Goal: Task Accomplishment & Management: Manage account settings

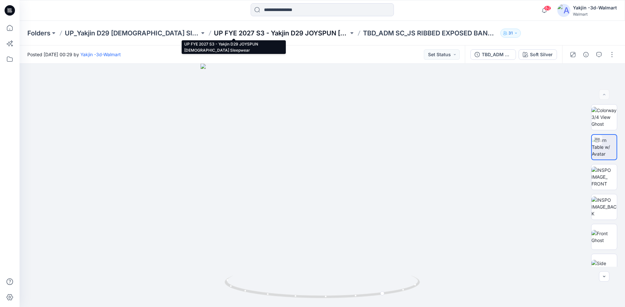
click at [235, 37] on p "UP FYE 2027 S3 - Yakjin D29 JOYSPUN [DEMOGRAPHIC_DATA] Sleepwear" at bounding box center [281, 33] width 135 height 9
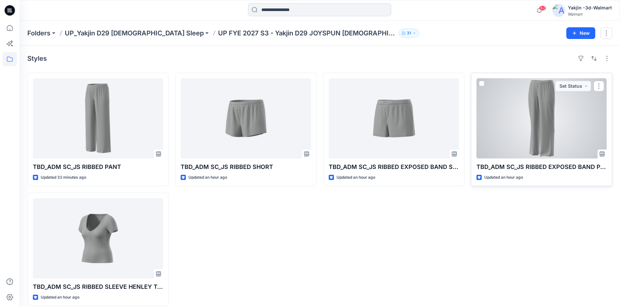
click at [556, 123] on div at bounding box center [541, 118] width 130 height 80
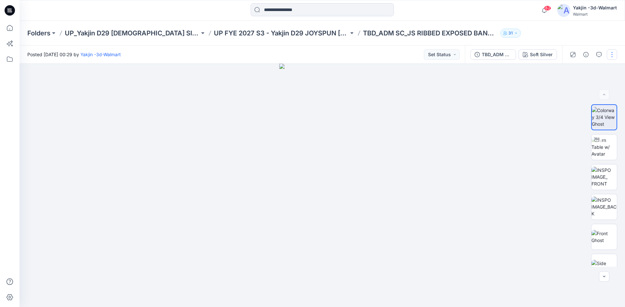
click at [613, 51] on button "button" at bounding box center [611, 54] width 10 height 10
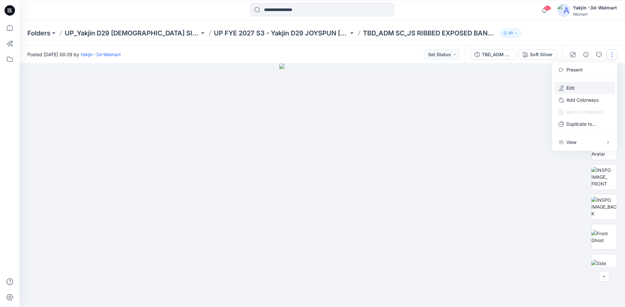
click at [572, 87] on p "Edit" at bounding box center [570, 88] width 8 height 7
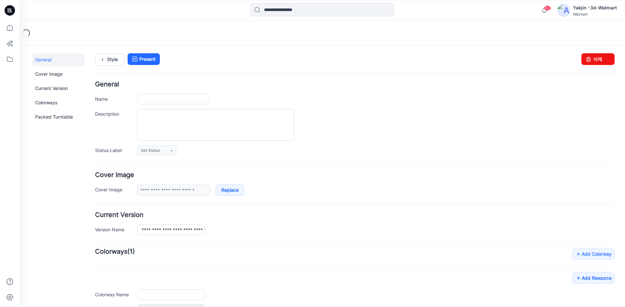
type input "**********"
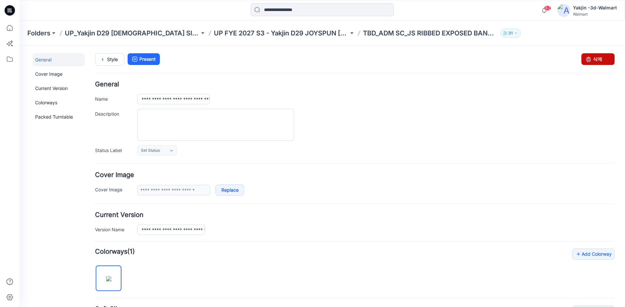
drag, startPoint x: 581, startPoint y: 61, endPoint x: 362, endPoint y: 86, distance: 220.7
click at [584, 61] on icon at bounding box center [588, 59] width 9 height 12
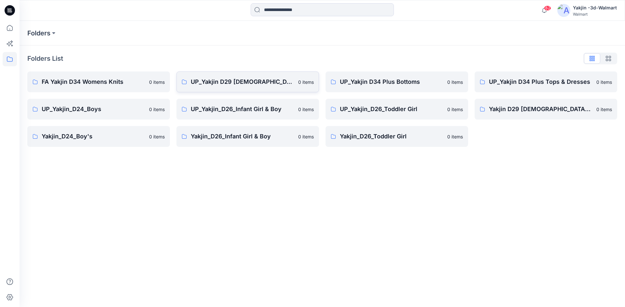
click at [223, 87] on link "UP_Yakjin D29 Ladies Sleep 0 items" at bounding box center [247, 82] width 142 height 21
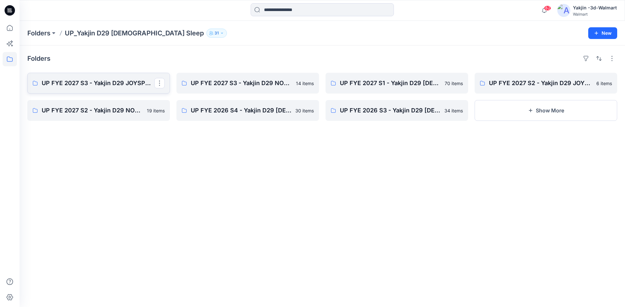
click at [131, 88] on link "UP FYE 2027 S3 - Yakjin D29 JOYSPUN [DEMOGRAPHIC_DATA] Sleepwear" at bounding box center [98, 83] width 142 height 21
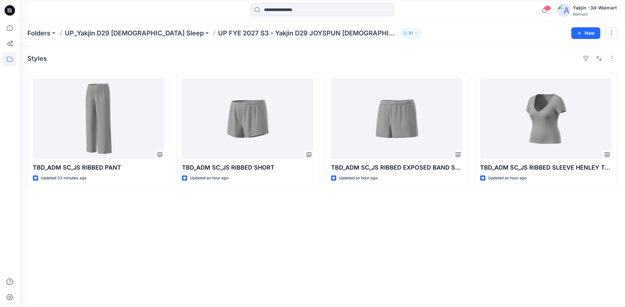
click at [95, 214] on div "Styles TBD_ADM SC_JS RIBBED PANT Updated 33 minutes ago TBD_ADM SC_JS RIBBED SH…" at bounding box center [322, 177] width 605 height 262
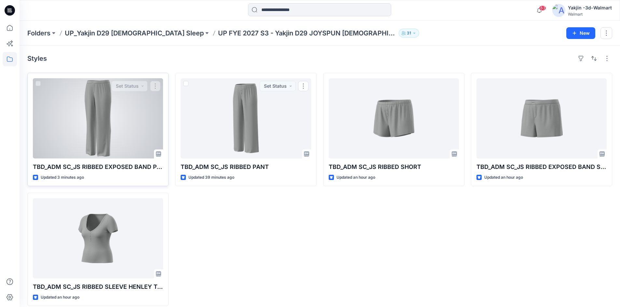
click at [118, 131] on div at bounding box center [98, 118] width 130 height 80
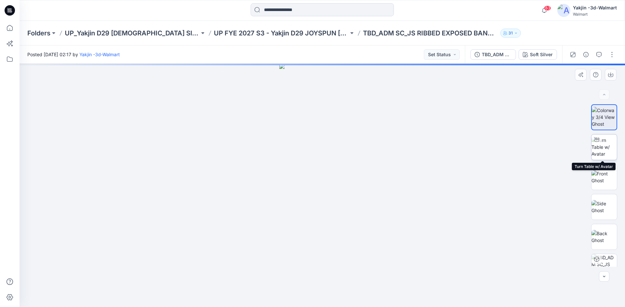
click at [606, 145] on img at bounding box center [603, 147] width 25 height 20
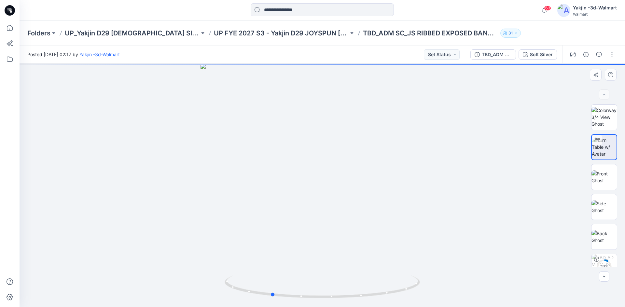
drag, startPoint x: 368, startPoint y: 298, endPoint x: 317, endPoint y: 300, distance: 51.1
click at [317, 300] on div at bounding box center [322, 186] width 605 height 244
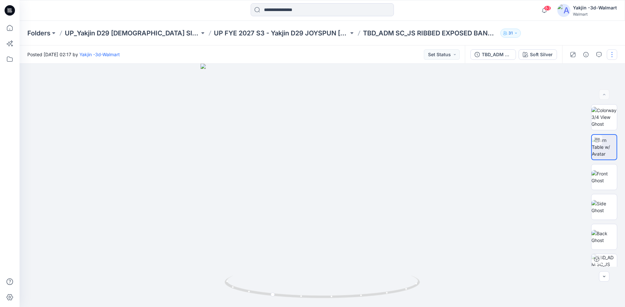
click at [613, 57] on button "button" at bounding box center [611, 54] width 10 height 10
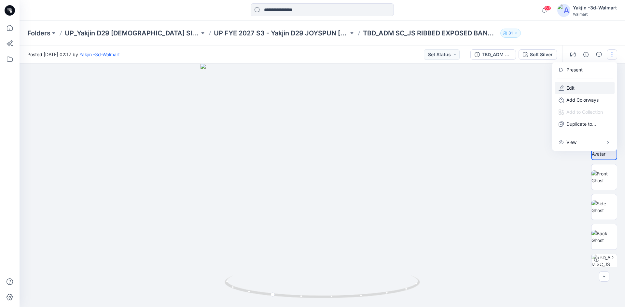
click at [573, 91] on p "Edit" at bounding box center [570, 88] width 8 height 7
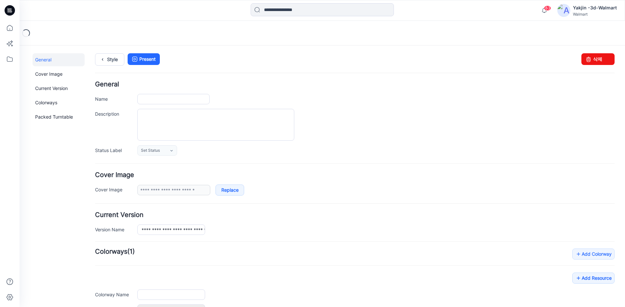
type input "**********"
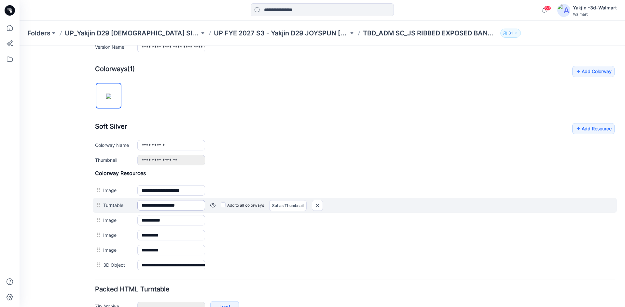
scroll to position [223, 0]
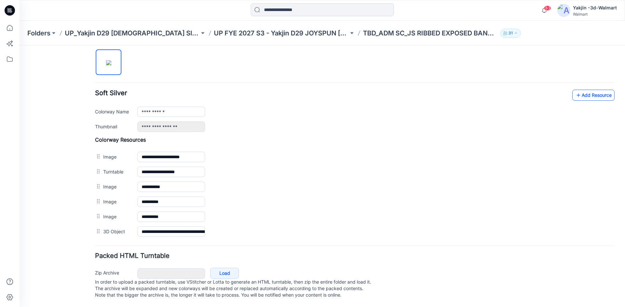
click at [585, 90] on link "Add Resource" at bounding box center [593, 95] width 42 height 11
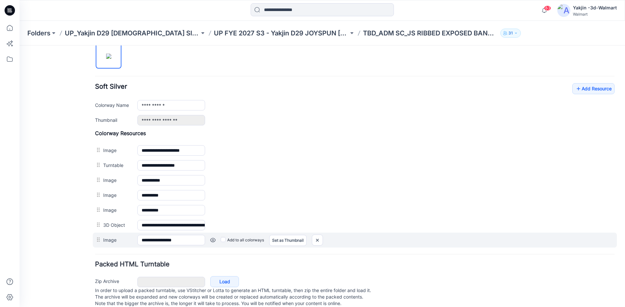
click at [213, 241] on link at bounding box center [212, 240] width 5 height 5
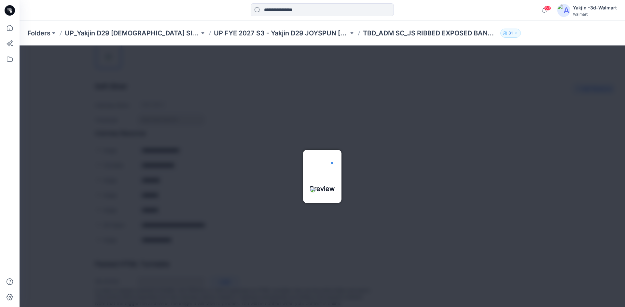
click at [334, 161] on img at bounding box center [331, 163] width 5 height 5
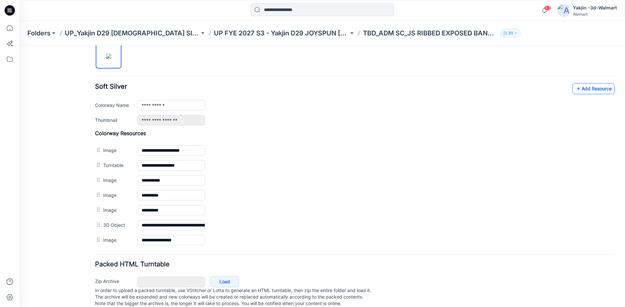
click at [575, 88] on icon at bounding box center [578, 89] width 7 height 10
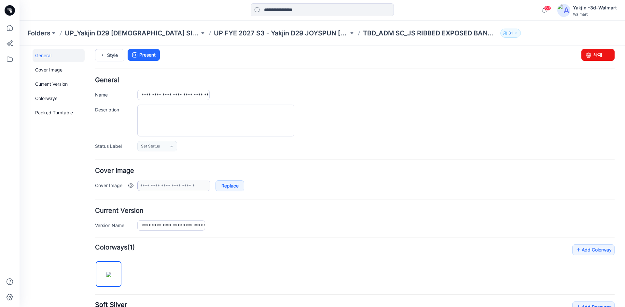
scroll to position [0, 0]
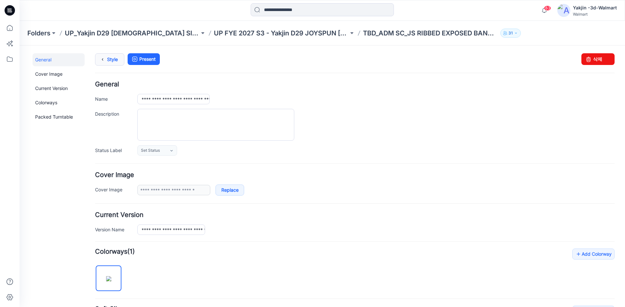
click at [110, 62] on link "Style" at bounding box center [109, 59] width 29 height 12
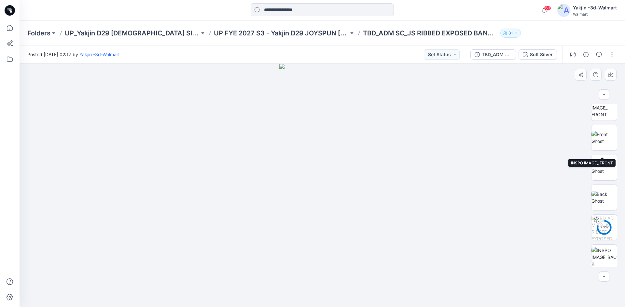
scroll to position [73, 0]
click at [611, 54] on button "button" at bounding box center [611, 54] width 10 height 10
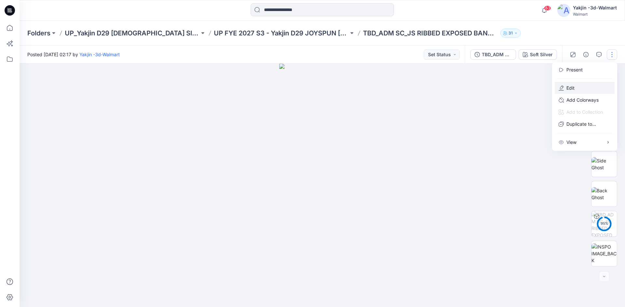
click at [568, 90] on p "Edit" at bounding box center [570, 88] width 8 height 7
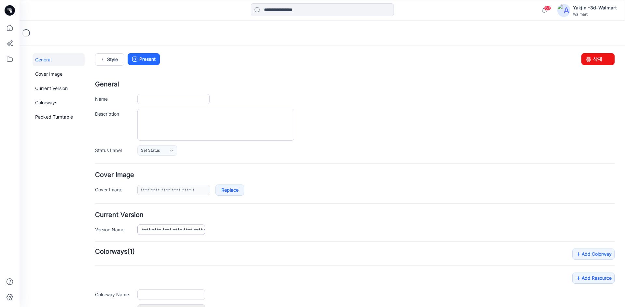
type input "**********"
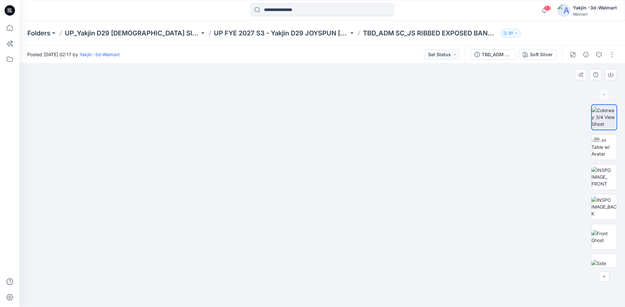
click at [506, 154] on div at bounding box center [322, 186] width 605 height 244
click at [608, 141] on img at bounding box center [603, 139] width 25 height 20
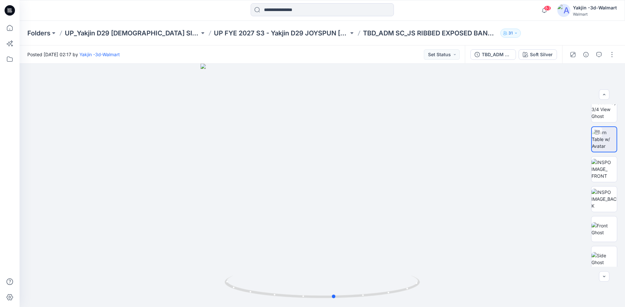
drag, startPoint x: 362, startPoint y: 298, endPoint x: 179, endPoint y: 307, distance: 183.4
click at [179, 307] on html "63 Notifications Your style TBD_ADM SC_JS RIBBED EXPOSED BAND PANT is ready 2 m…" at bounding box center [312, 153] width 625 height 307
click at [262, 33] on p "UP FYE 2027 S3 - Yakjin D29 JOYSPUN [DEMOGRAPHIC_DATA] Sleepwear" at bounding box center [281, 33] width 135 height 9
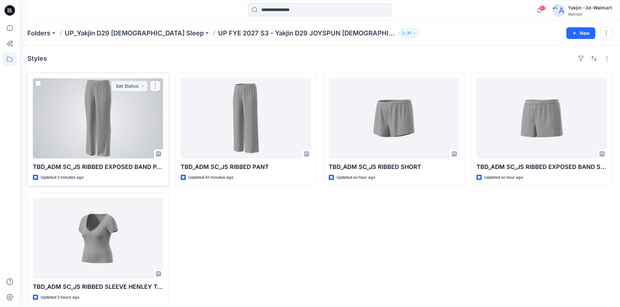
click at [97, 96] on div at bounding box center [98, 118] width 130 height 80
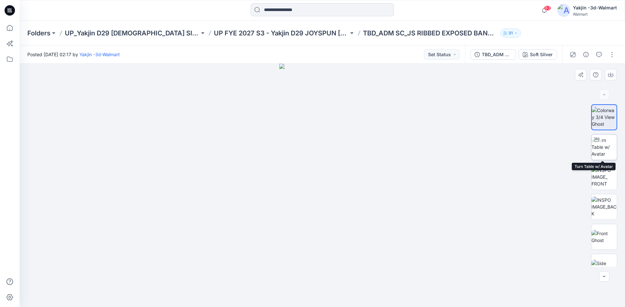
click at [598, 141] on div at bounding box center [596, 140] width 10 height 10
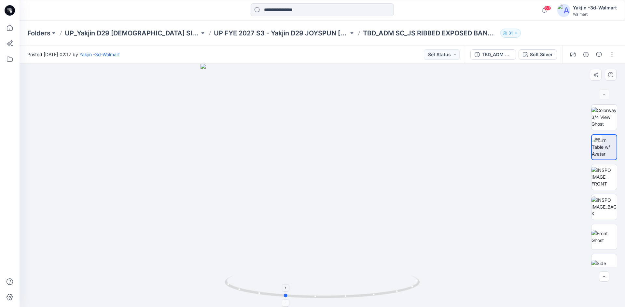
drag, startPoint x: 323, startPoint y: 300, endPoint x: 285, endPoint y: 300, distance: 37.7
click at [285, 300] on icon at bounding box center [322, 288] width 197 height 24
drag, startPoint x: 344, startPoint y: 294, endPoint x: 252, endPoint y: 290, distance: 91.8
click at [252, 290] on icon at bounding box center [322, 288] width 197 height 24
drag, startPoint x: 325, startPoint y: 246, endPoint x: 326, endPoint y: 40, distance: 205.6
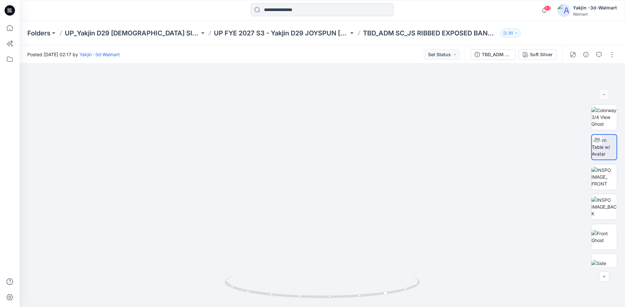
click at [323, 24] on div "Folders UP_Yakjin D29 Ladies Sleep UP FYE 2027 S3 - Yakjin D29 JOYSPUN Ladies S…" at bounding box center [322, 164] width 605 height 287
drag, startPoint x: 339, startPoint y: 173, endPoint x: 333, endPoint y: -6, distance: 179.0
click at [333, 0] on html "63 Notifications Your style TBD_ADM SC_JS RIBBED EXPOSED BAND PANT is ready 2 m…" at bounding box center [312, 153] width 625 height 307
click at [624, 55] on div "TBD_ADM SC_JS RIBBED EXPOSED BAND PANT Soft Silver" at bounding box center [544, 55] width 160 height 18
click at [618, 54] on div at bounding box center [592, 55] width 60 height 18
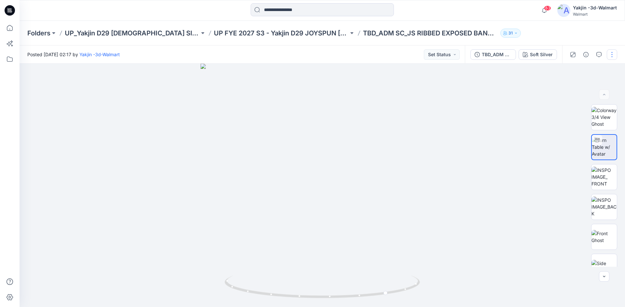
click at [615, 54] on button "button" at bounding box center [611, 54] width 10 height 10
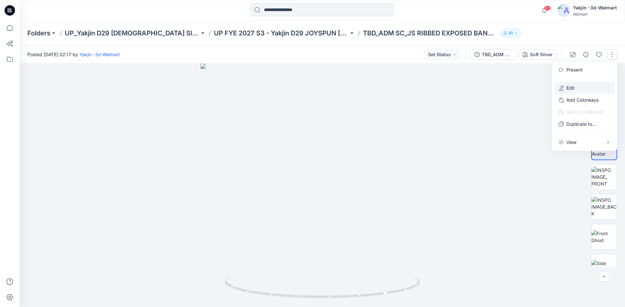
click at [592, 87] on button "Edit" at bounding box center [584, 88] width 60 height 12
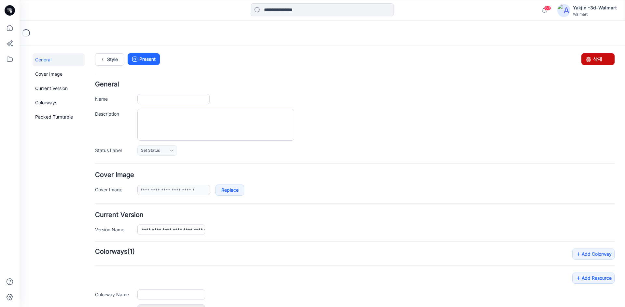
click at [601, 61] on link "삭제" at bounding box center [597, 59] width 33 height 12
type input "**********"
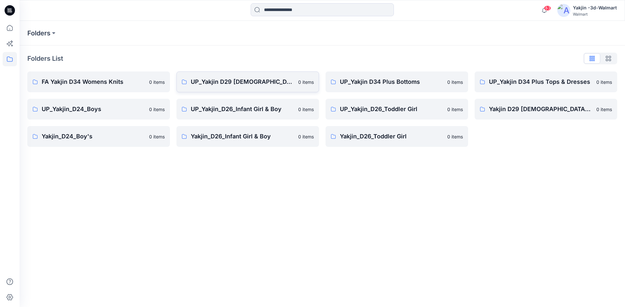
click at [214, 81] on p "UP_Yakjin D29 [DEMOGRAPHIC_DATA] Sleep" at bounding box center [242, 81] width 103 height 9
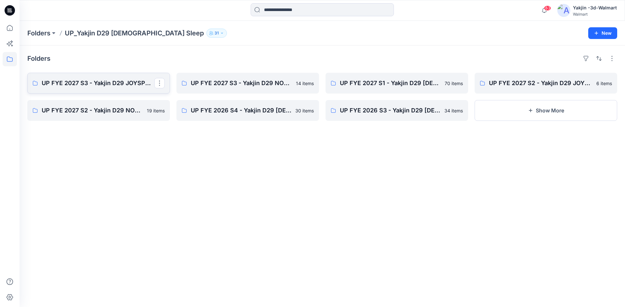
click at [142, 87] on p "UP FYE 2027 S3 - Yakjin D29 JOYSPUN [DEMOGRAPHIC_DATA] Sleepwear" at bounding box center [98, 83] width 113 height 9
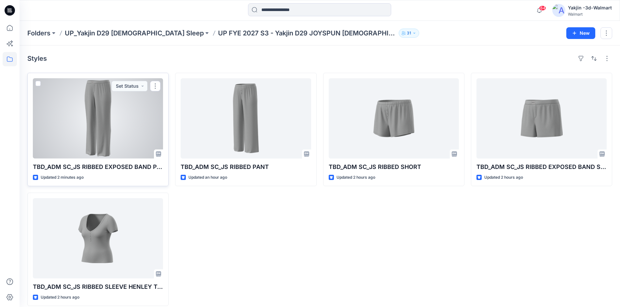
click at [89, 141] on div at bounding box center [98, 118] width 130 height 80
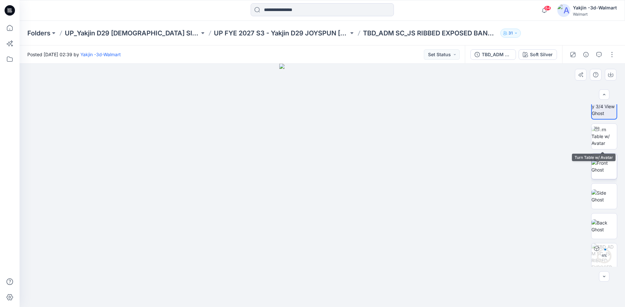
scroll to position [13, 0]
click at [609, 55] on button "button" at bounding box center [611, 54] width 10 height 10
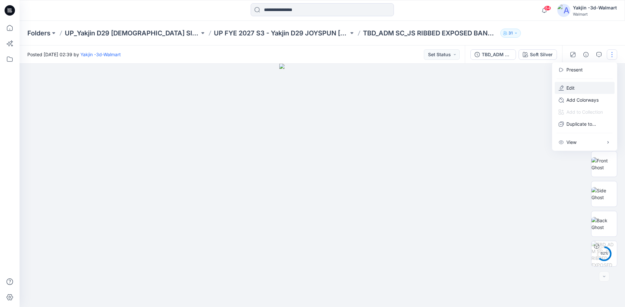
click at [562, 86] on icon "button" at bounding box center [560, 88] width 5 height 5
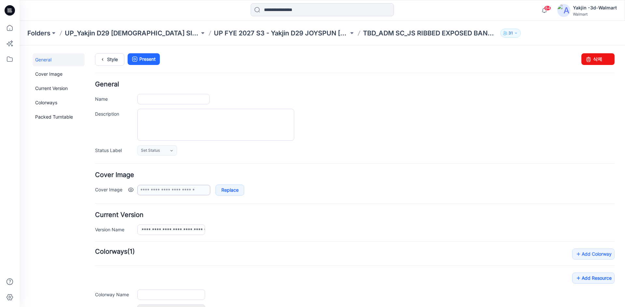
type input "**********"
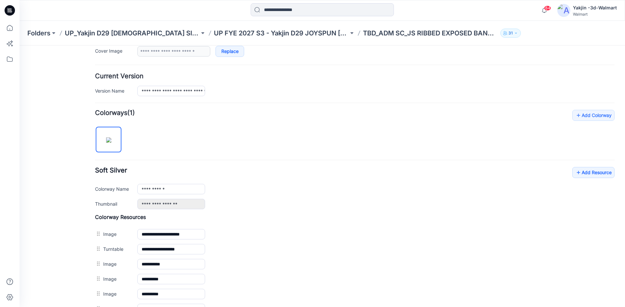
scroll to position [195, 0]
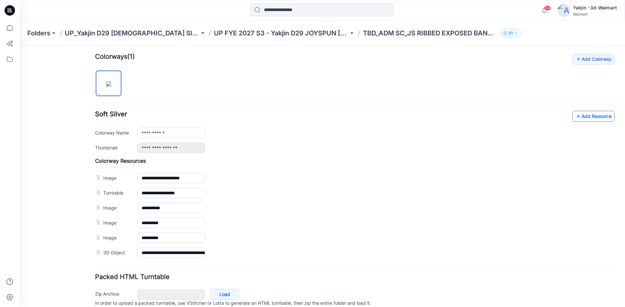
click at [591, 112] on link "Add Resource" at bounding box center [593, 116] width 42 height 11
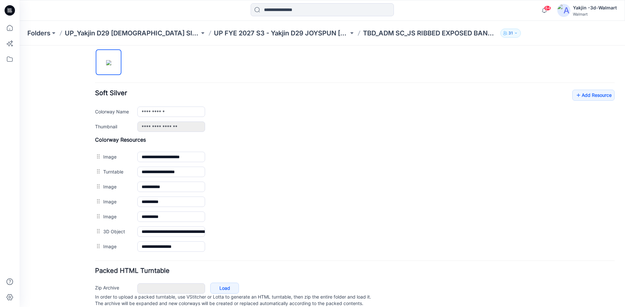
scroll to position [228, 0]
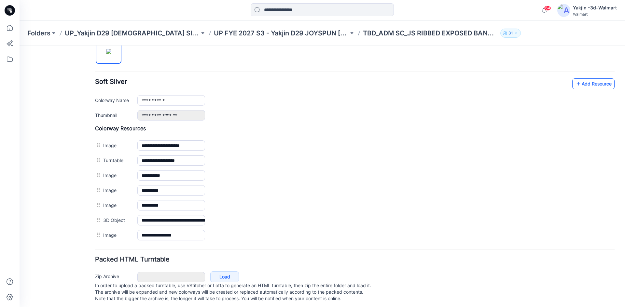
click at [589, 85] on link "Add Resource" at bounding box center [593, 83] width 42 height 11
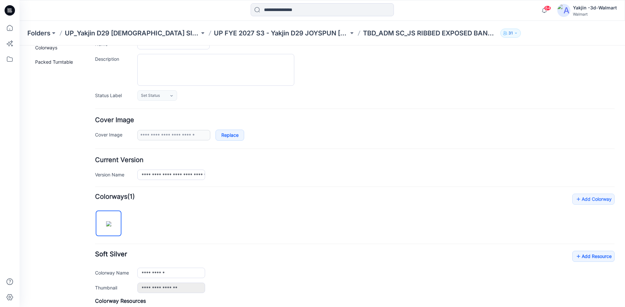
scroll to position [0, 0]
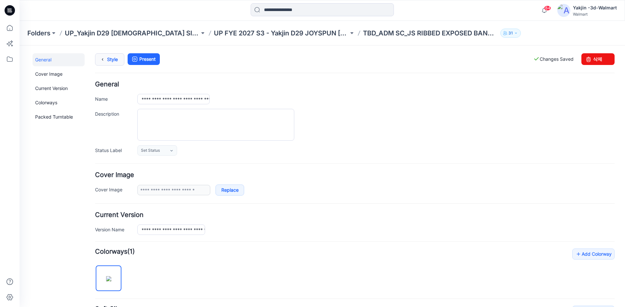
click at [117, 57] on link "Style" at bounding box center [109, 59] width 29 height 12
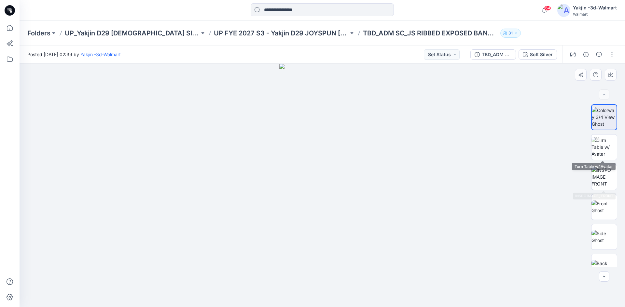
click at [603, 132] on div "68 %" at bounding box center [604, 185] width 26 height 163
click at [603, 142] on img at bounding box center [603, 147] width 25 height 20
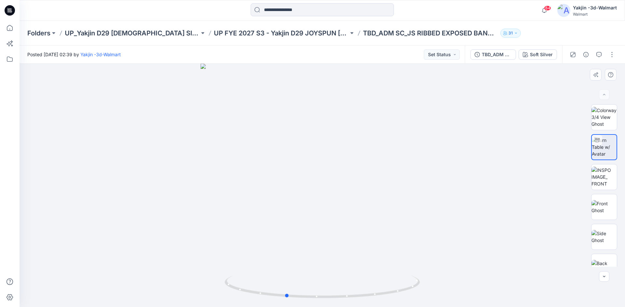
drag, startPoint x: 383, startPoint y: 290, endPoint x: 156, endPoint y: 289, distance: 227.4
click at [156, 289] on div at bounding box center [322, 186] width 605 height 244
drag, startPoint x: 333, startPoint y: 294, endPoint x: 130, endPoint y: 288, distance: 203.1
click at [130, 288] on div at bounding box center [322, 186] width 605 height 244
drag, startPoint x: 329, startPoint y: 292, endPoint x: 429, endPoint y: 290, distance: 100.9
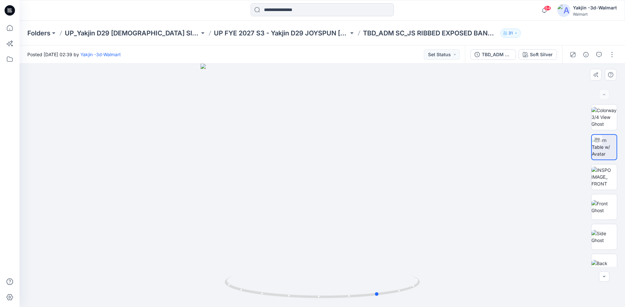
click at [429, 290] on div at bounding box center [322, 186] width 605 height 244
drag, startPoint x: 402, startPoint y: 282, endPoint x: 294, endPoint y: 284, distance: 108.3
click at [294, 284] on icon at bounding box center [322, 288] width 197 height 24
click at [615, 53] on button "button" at bounding box center [611, 54] width 10 height 10
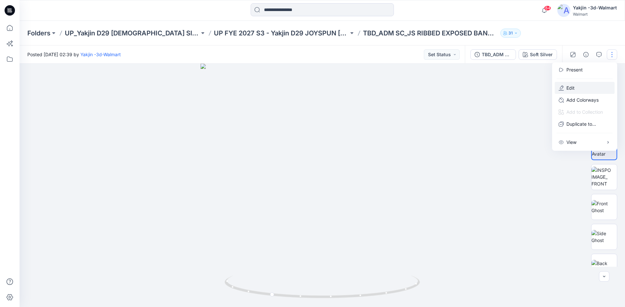
click at [570, 88] on p "Edit" at bounding box center [570, 88] width 8 height 7
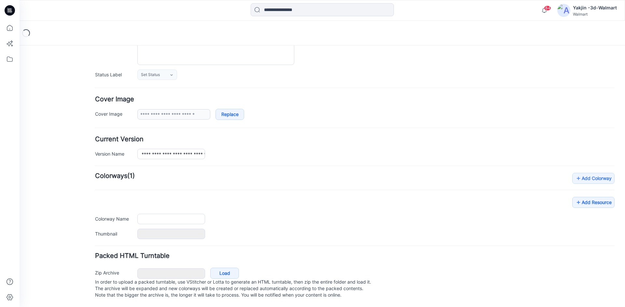
type input "**********"
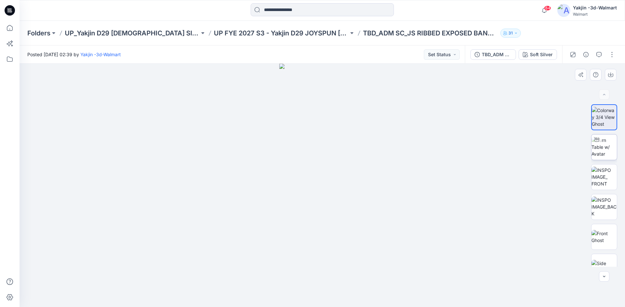
click at [596, 143] on div at bounding box center [596, 140] width 10 height 10
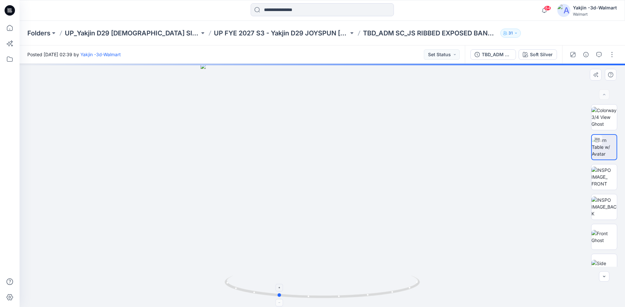
drag, startPoint x: 356, startPoint y: 299, endPoint x: 304, endPoint y: 294, distance: 51.9
click at [307, 296] on icon at bounding box center [322, 288] width 197 height 24
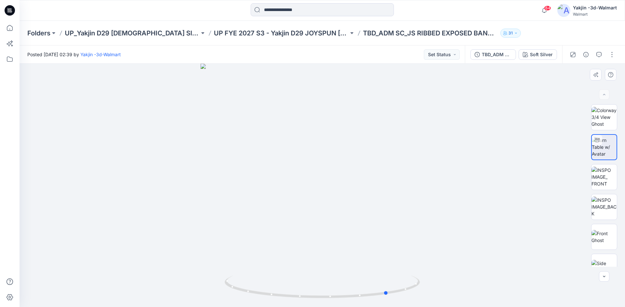
drag, startPoint x: 302, startPoint y: 289, endPoint x: 221, endPoint y: 283, distance: 81.2
click at [221, 283] on div at bounding box center [322, 186] width 605 height 244
click at [267, 37] on p "UP FYE 2027 S3 - Yakjin D29 JOYSPUN [DEMOGRAPHIC_DATA] Sleepwear" at bounding box center [281, 33] width 135 height 9
